Goal: Navigation & Orientation: Find specific page/section

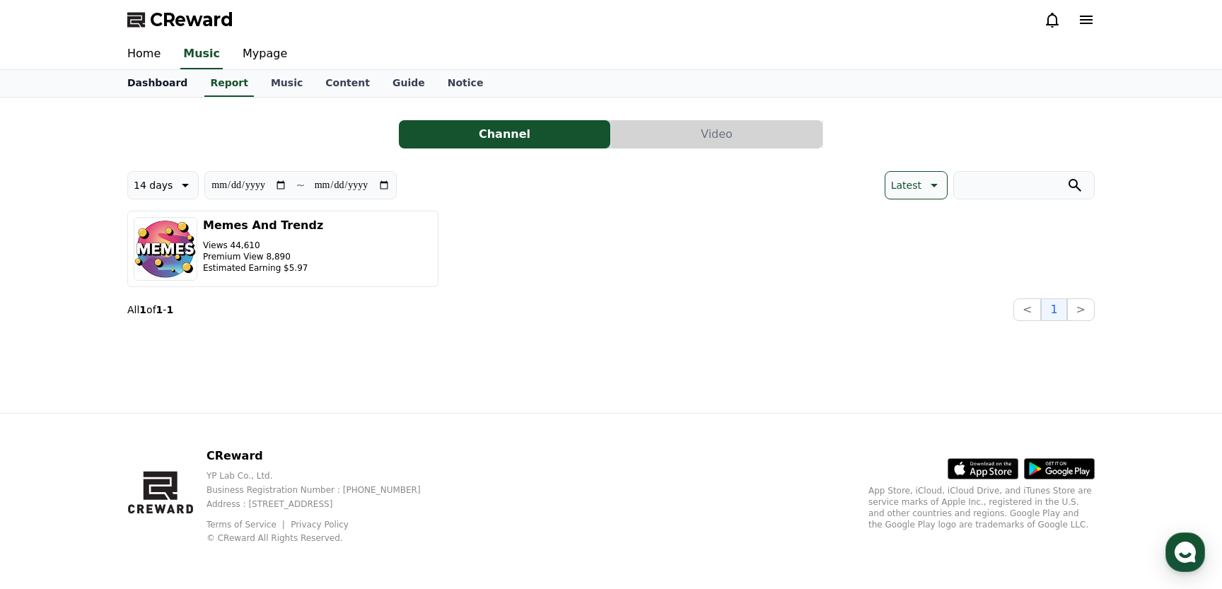
click at [168, 80] on link "Dashboard" at bounding box center [157, 83] width 83 height 27
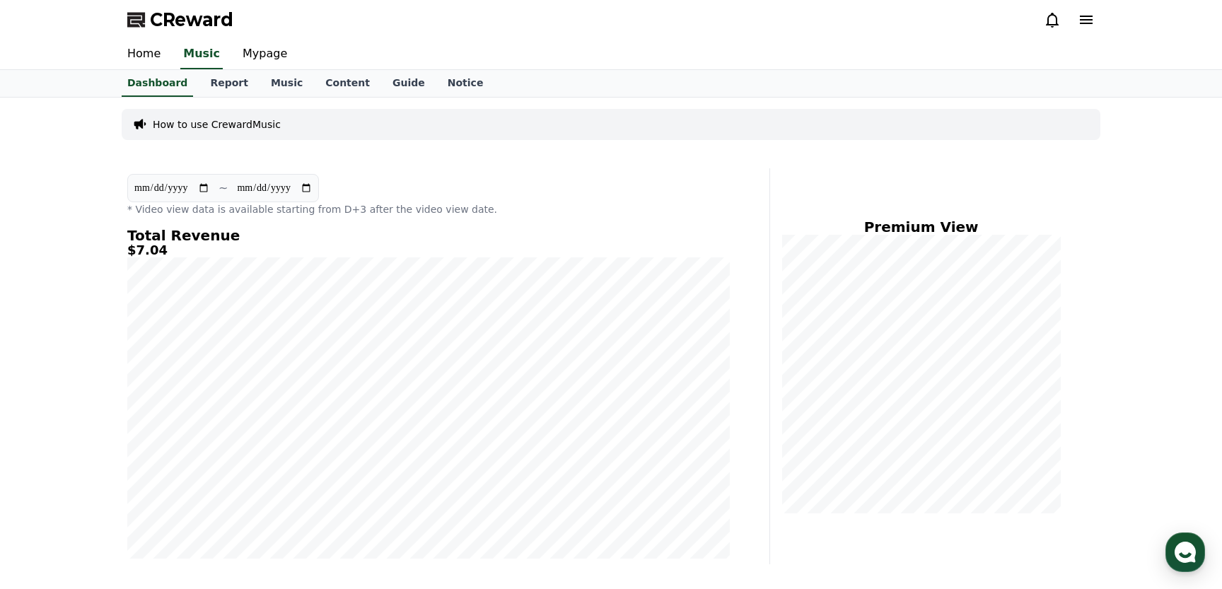
click at [845, 23] on div "CReward" at bounding box center [611, 20] width 990 height 40
